Goal: Transaction & Acquisition: Purchase product/service

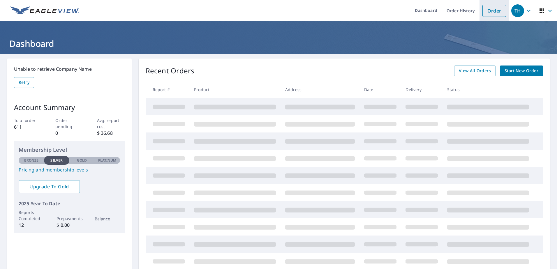
click at [487, 11] on link "Order" at bounding box center [494, 11] width 24 height 12
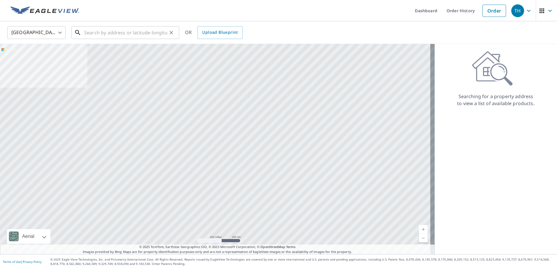
click at [117, 33] on input "text" at bounding box center [125, 32] width 83 height 16
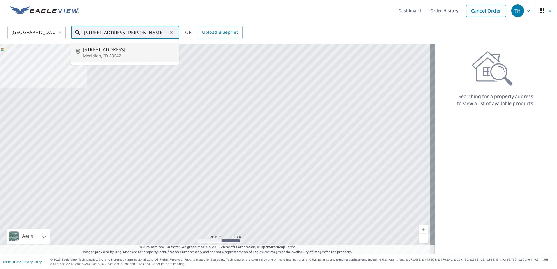
click at [115, 50] on span "[STREET_ADDRESS]" at bounding box center [128, 49] width 91 height 7
type input "[STREET_ADDRESS][PERSON_NAME]"
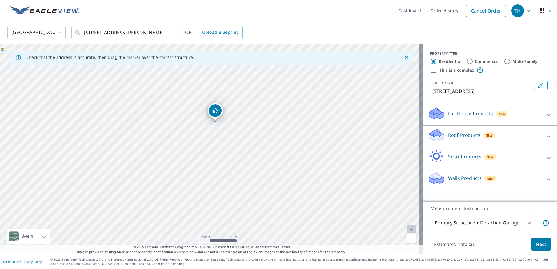
click at [462, 137] on p "Roof Products" at bounding box center [464, 135] width 32 height 7
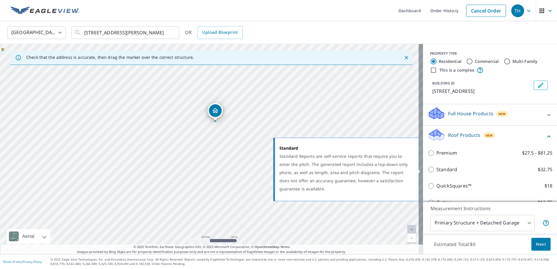
click at [438, 167] on p "Standard" at bounding box center [446, 169] width 21 height 7
click at [436, 167] on input "Standard $32.75" at bounding box center [431, 169] width 9 height 7
checkbox input "true"
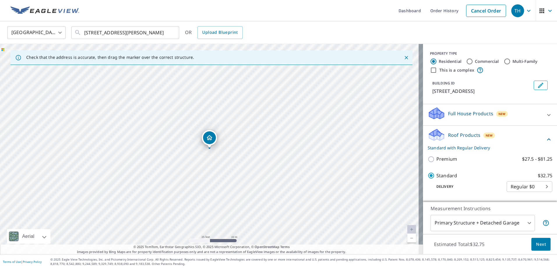
click at [536, 245] on span "Next" at bounding box center [541, 244] width 10 height 7
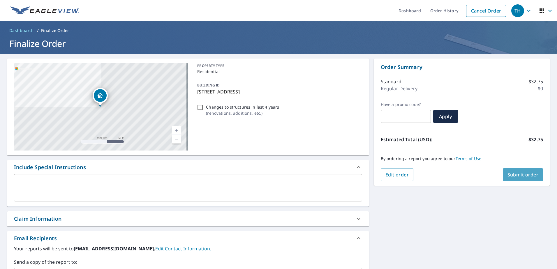
click at [533, 176] on span "Submit order" at bounding box center [522, 175] width 31 height 6
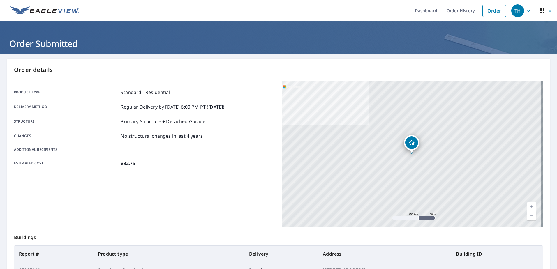
scroll to position [74, 0]
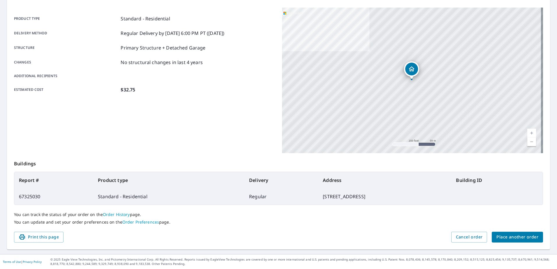
click at [511, 240] on span "Place another order" at bounding box center [517, 237] width 42 height 7
